Goal: Navigation & Orientation: Find specific page/section

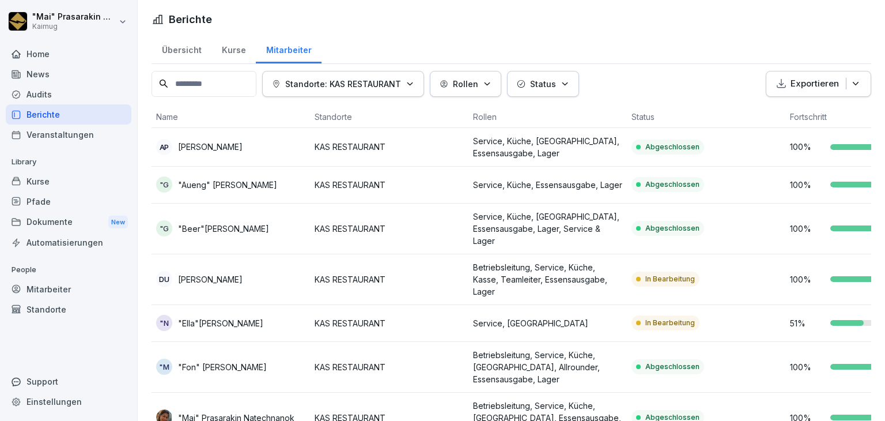
click at [184, 47] on div "Übersicht" at bounding box center [182, 48] width 60 height 29
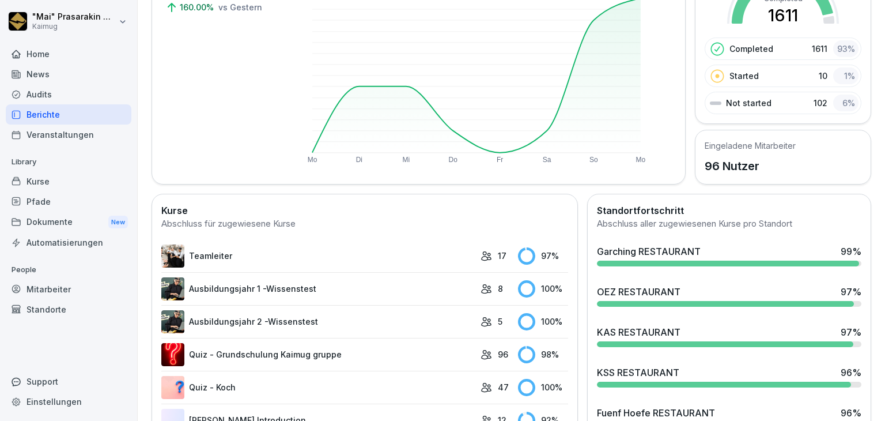
scroll to position [230, 0]
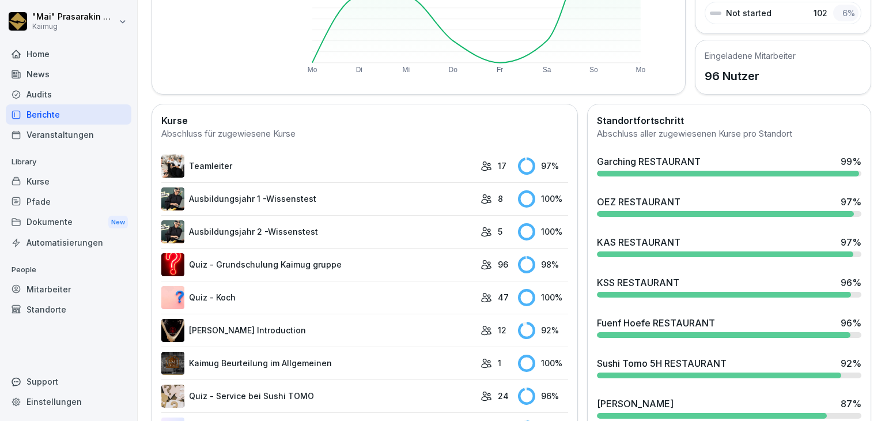
click at [607, 286] on div "KSS RESTAURANT" at bounding box center [638, 282] width 82 height 14
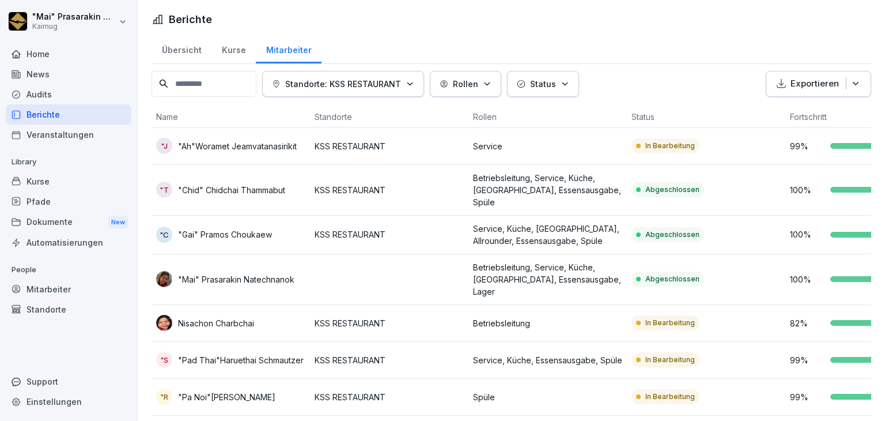
click at [178, 54] on div "Übersicht" at bounding box center [182, 48] width 60 height 29
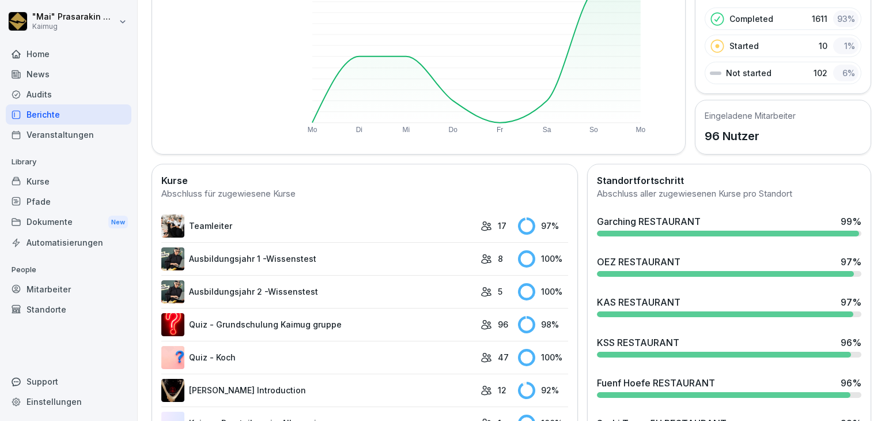
scroll to position [173, 0]
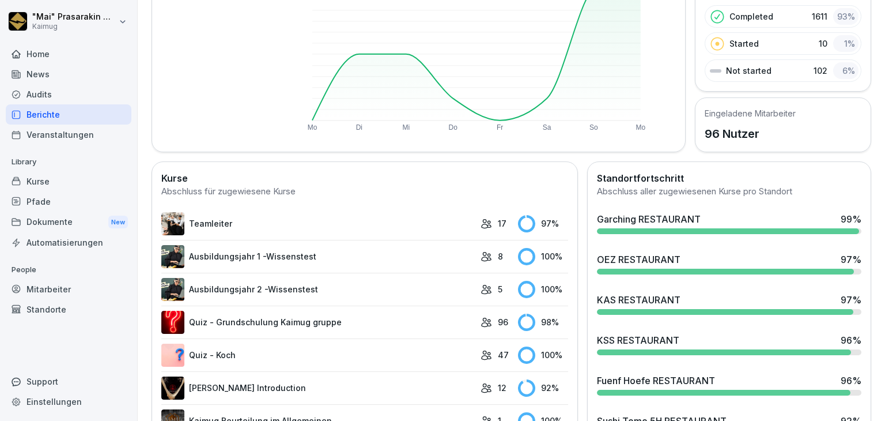
click at [629, 309] on div at bounding box center [725, 312] width 256 height 6
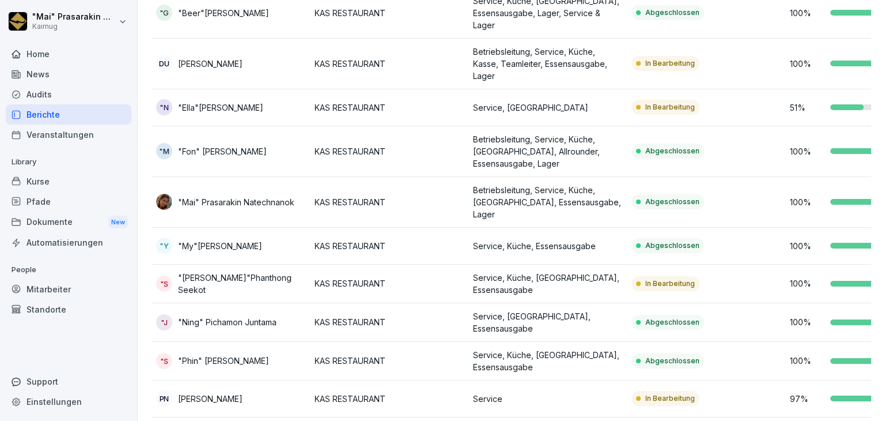
scroll to position [214, 0]
